Goal: Register for event/course

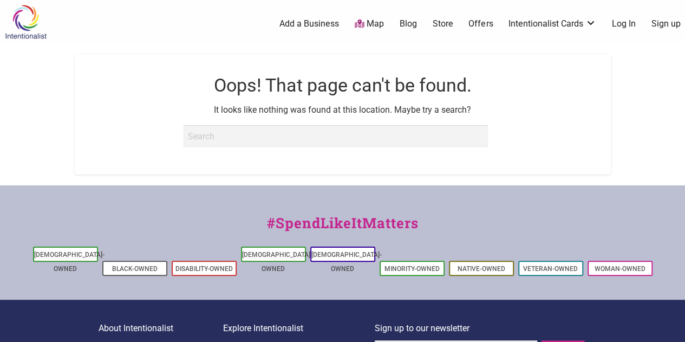
click at [3, 34] on img at bounding box center [25, 21] width 51 height 35
click at [5, 34] on img at bounding box center [25, 21] width 51 height 35
click at [23, 30] on img at bounding box center [25, 21] width 51 height 35
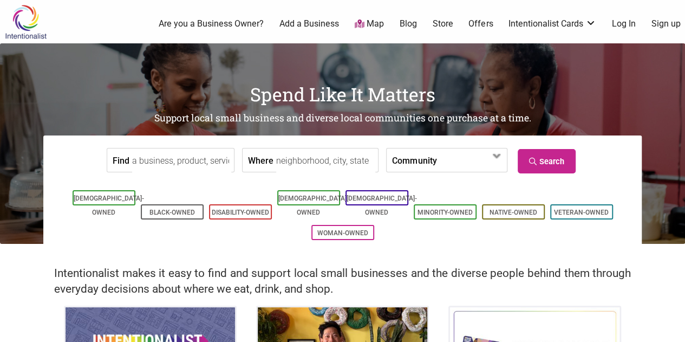
click at [32, 255] on div "Intentionalist makes it easy to find and support local small businesses and the…" at bounding box center [342, 275] width 685 height 62
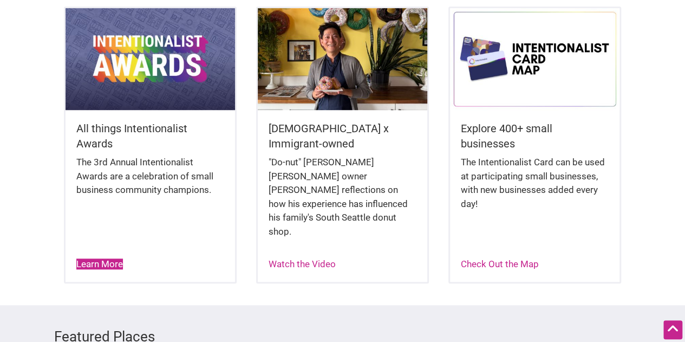
click at [107, 258] on link "Learn More" at bounding box center [99, 263] width 47 height 11
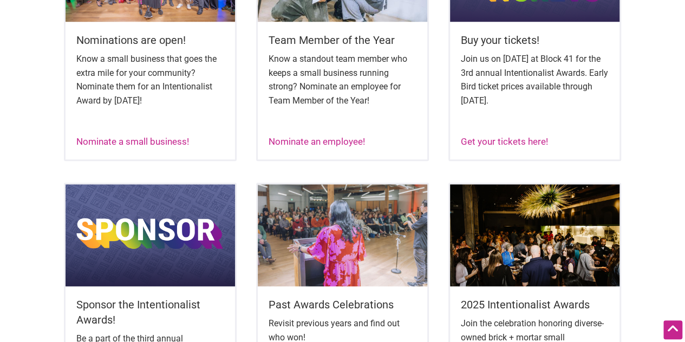
scroll to position [520, 0]
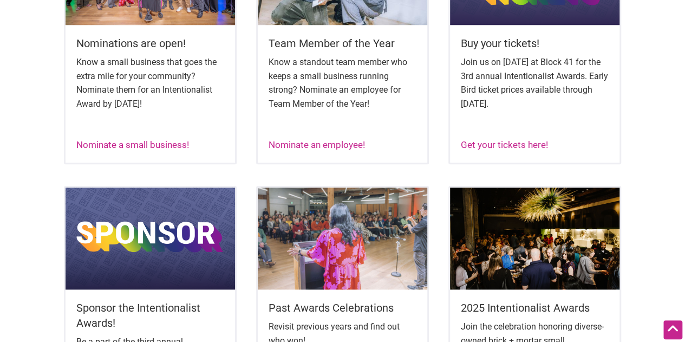
click at [164, 125] on div "Know a small business that goes the extra mile for your community? Nominate the…" at bounding box center [150, 92] width 148 height 75
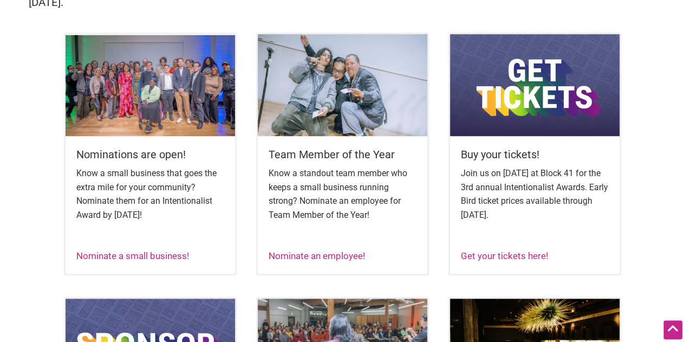
scroll to position [407, 0]
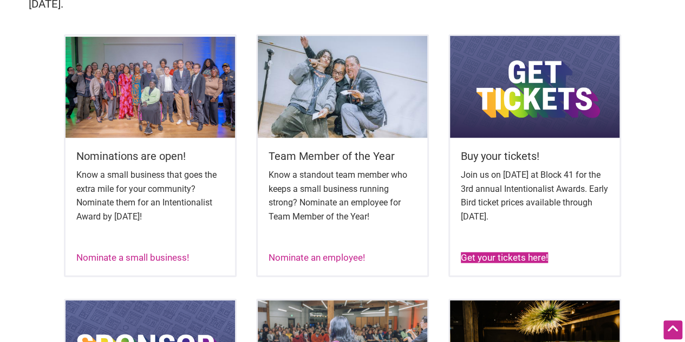
click at [502, 263] on link "Get your tickets here!" at bounding box center [504, 257] width 87 height 11
